Goal: Check status: Check status

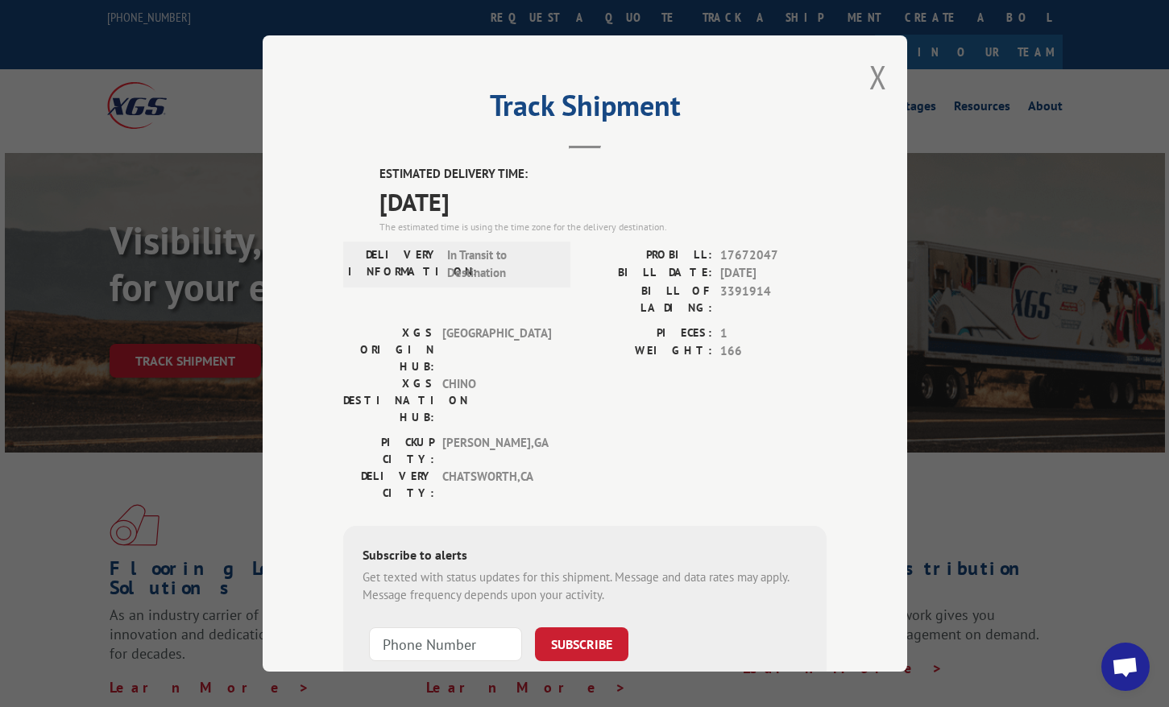
click at [762, 249] on span "17672047" at bounding box center [773, 255] width 106 height 19
drag, startPoint x: 764, startPoint y: 247, endPoint x: 796, endPoint y: 251, distance: 32.5
click at [797, 251] on span "17672047" at bounding box center [773, 255] width 106 height 19
click at [747, 248] on span "17672047" at bounding box center [773, 255] width 106 height 19
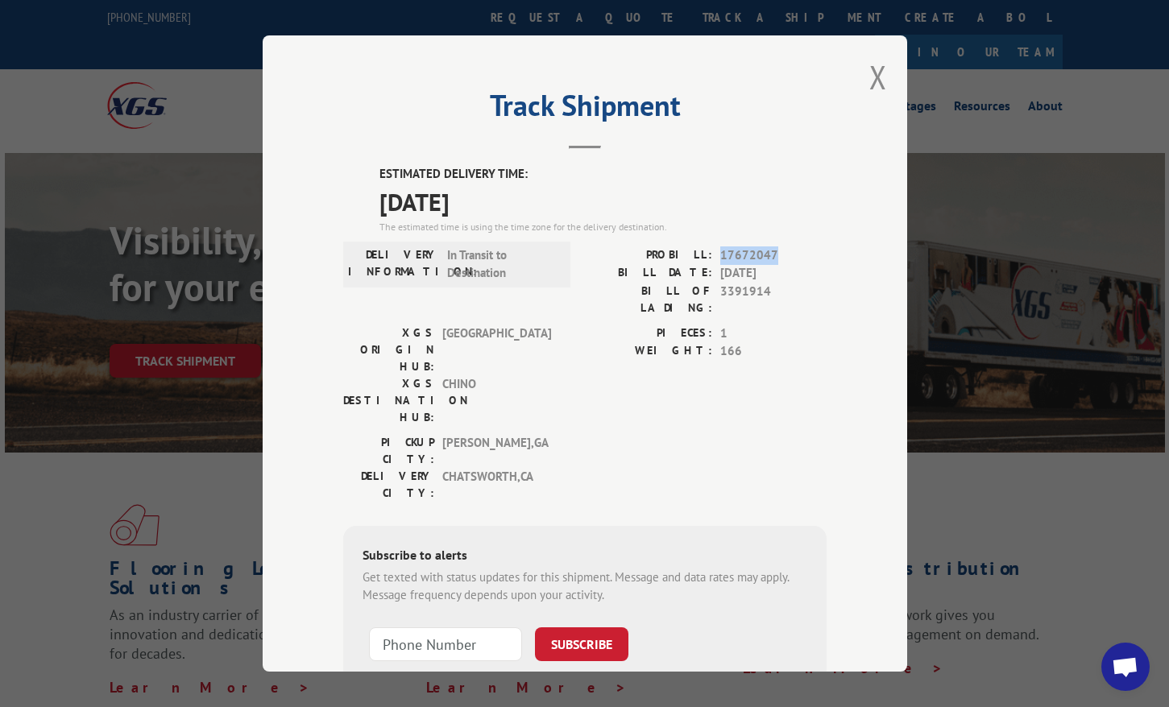
click at [747, 248] on span "17672047" at bounding box center [773, 255] width 106 height 19
copy span "17672047"
click at [872, 87] on button "Close modal" at bounding box center [878, 77] width 18 height 43
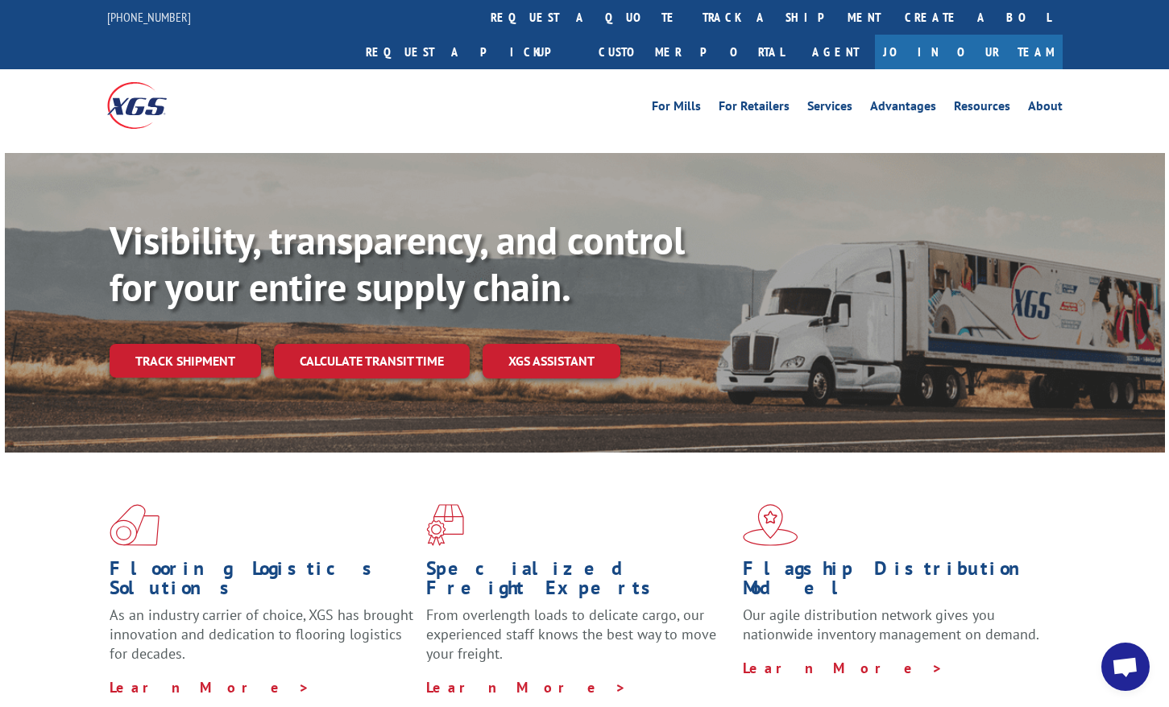
click at [192, 344] on link "Track shipment" at bounding box center [185, 361] width 151 height 34
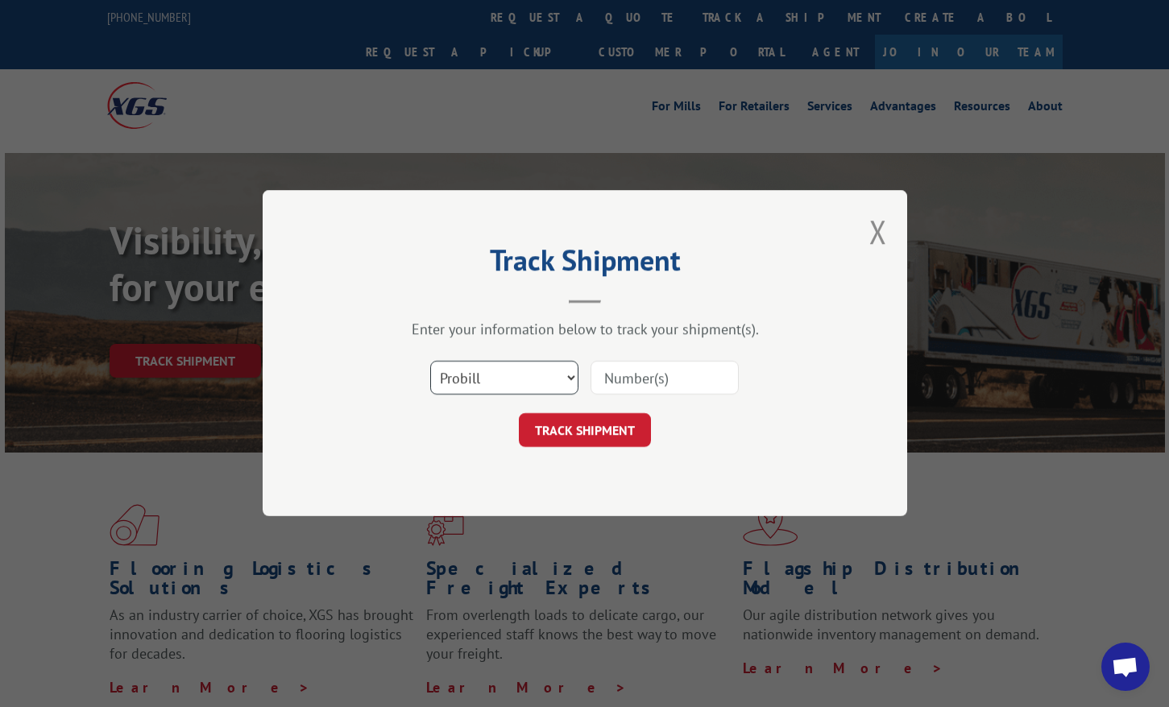
click at [557, 371] on select "Select category... Probill BOL PO" at bounding box center [504, 379] width 148 height 34
select select "po"
click at [430, 362] on select "Select category... Probill BOL PO" at bounding box center [504, 379] width 148 height 34
click at [642, 384] on input at bounding box center [664, 379] width 148 height 34
paste input "17672047"
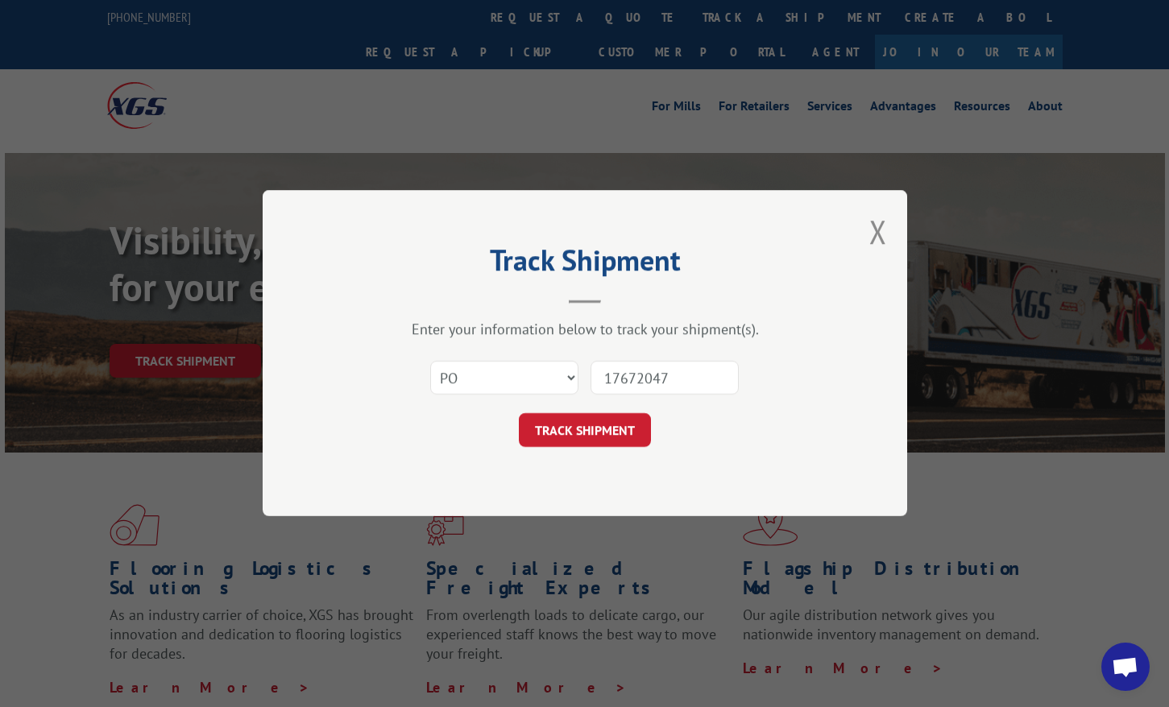
type input "17672047"
click at [505, 379] on select "Select category... Probill BOL PO" at bounding box center [504, 379] width 148 height 34
select select "probill"
click at [430, 362] on select "Select category... Probill BOL PO" at bounding box center [504, 379] width 148 height 34
click at [590, 421] on button "TRACK SHIPMENT" at bounding box center [585, 431] width 132 height 34
